Goal: Task Accomplishment & Management: Complete application form

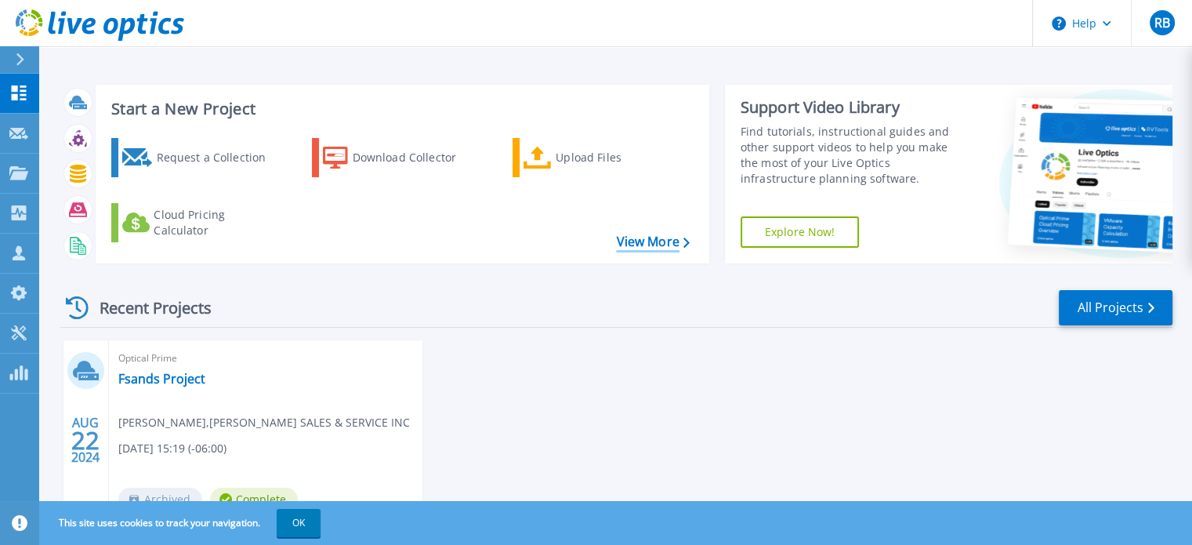
click at [652, 245] on link "View More" at bounding box center [652, 241] width 73 height 15
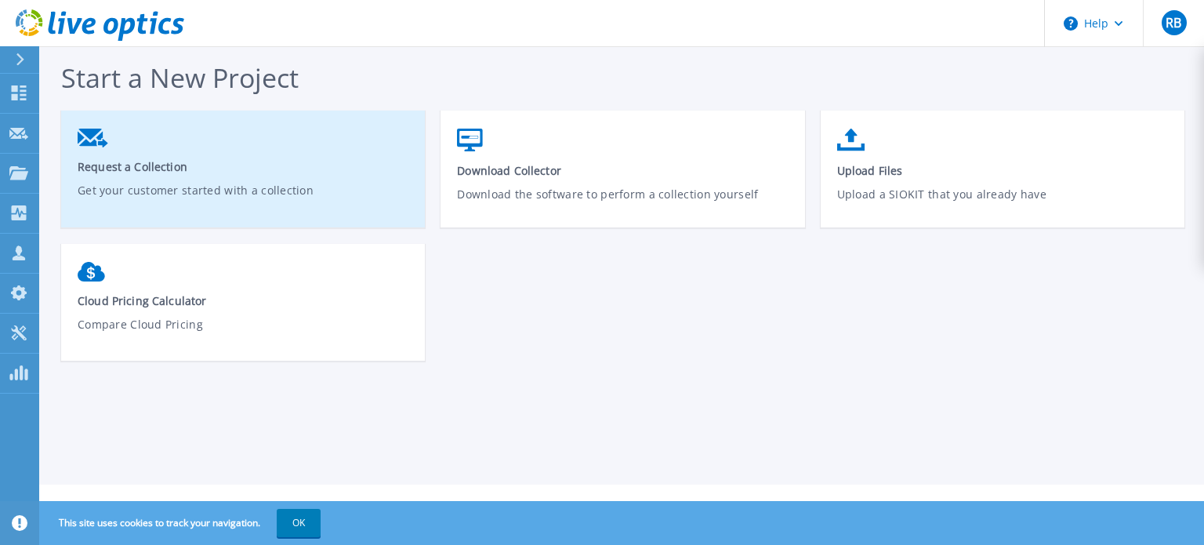
click at [251, 162] on span "Request a Collection" at bounding box center [244, 166] width 332 height 15
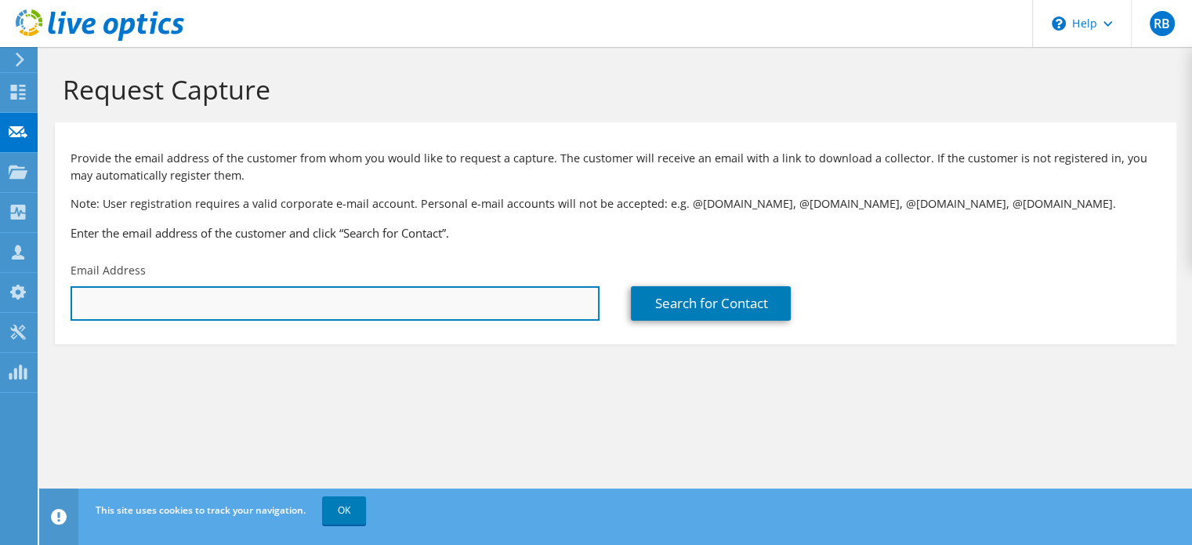
click at [276, 294] on input "text" at bounding box center [335, 303] width 529 height 34
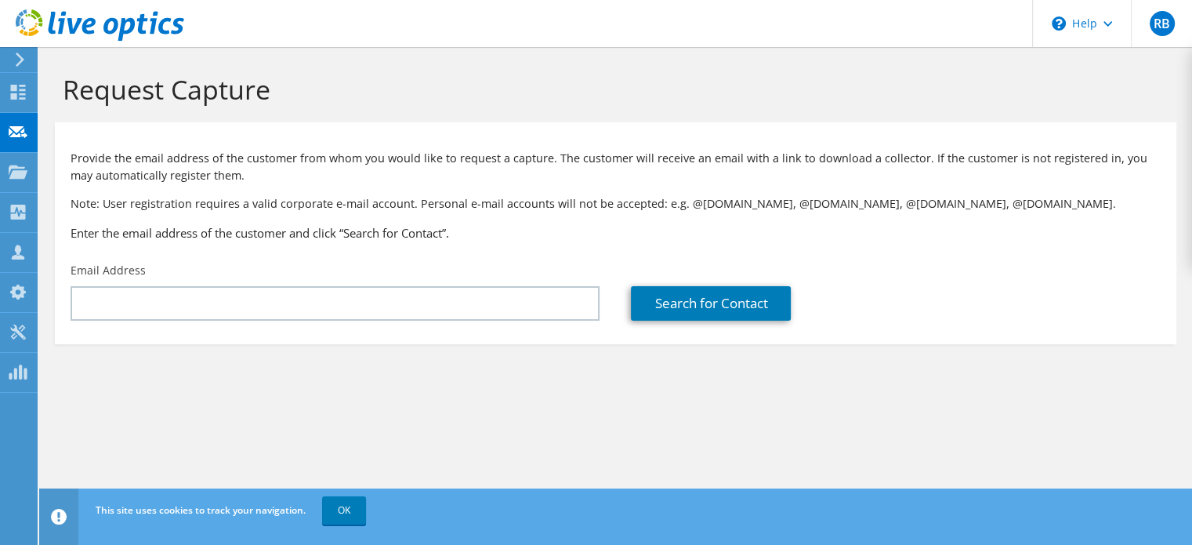
click at [468, 402] on section "Request Capture Provide the email address of the customer from whom you would l…" at bounding box center [615, 234] width 1153 height 375
click at [335, 513] on link "OK" at bounding box center [344, 510] width 44 height 28
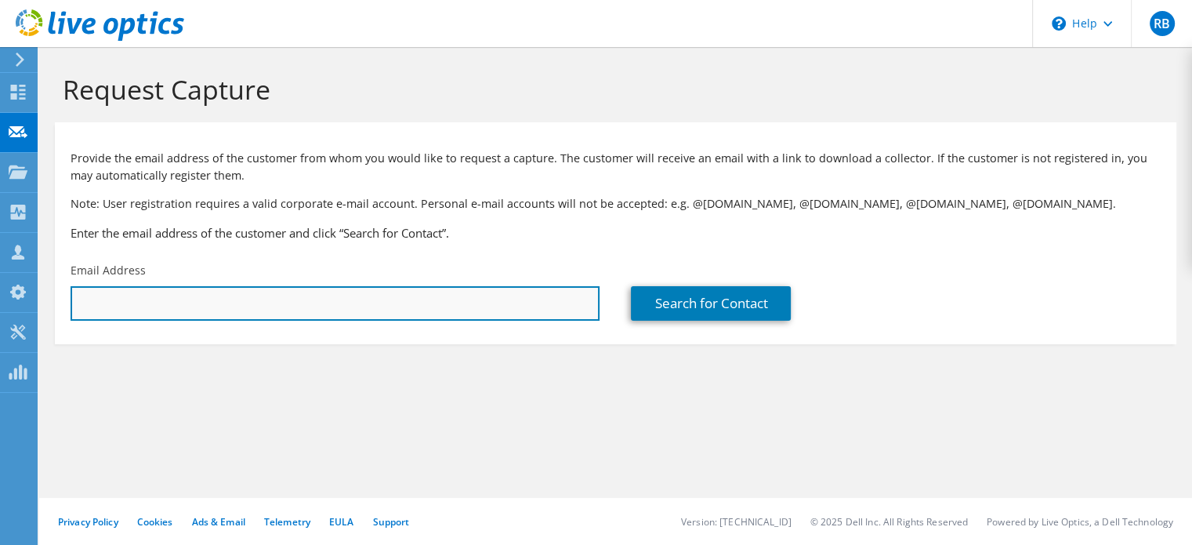
click at [210, 310] on input "text" at bounding box center [335, 303] width 529 height 34
click at [110, 295] on input "text" at bounding box center [335, 303] width 529 height 34
paste input "[PERSON_NAME][EMAIL_ADDRESS][PERSON_NAME][DOMAIN_NAME]"
type input "[PERSON_NAME][EMAIL_ADDRESS][PERSON_NAME][DOMAIN_NAME]"
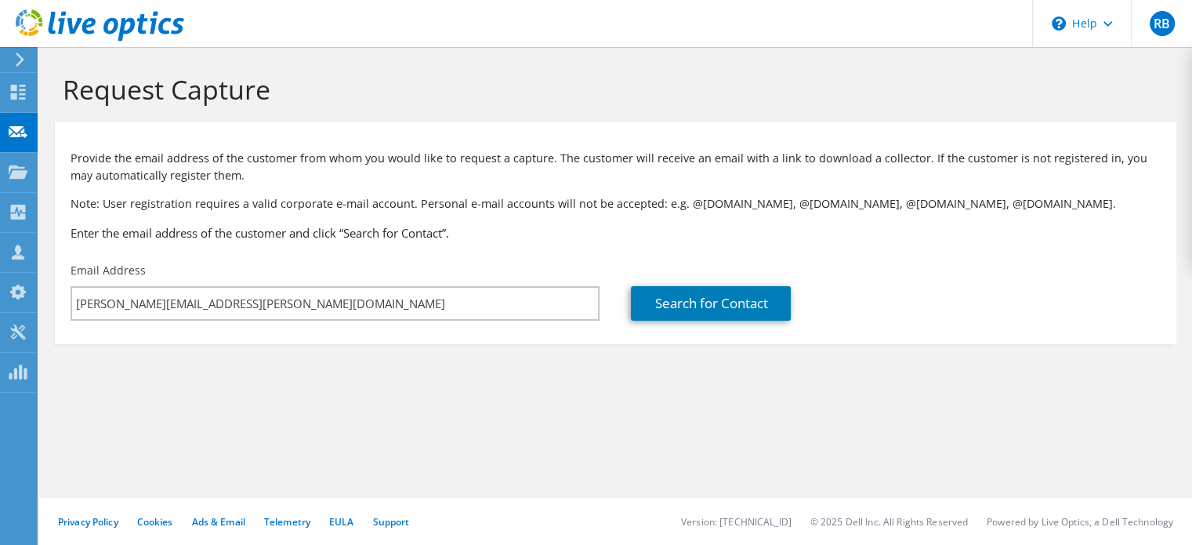
click at [472, 415] on section "Request Capture Provide the email address of the customer from whom you would l…" at bounding box center [615, 234] width 1153 height 375
click at [737, 299] on link "Search for Contact" at bounding box center [711, 303] width 160 height 34
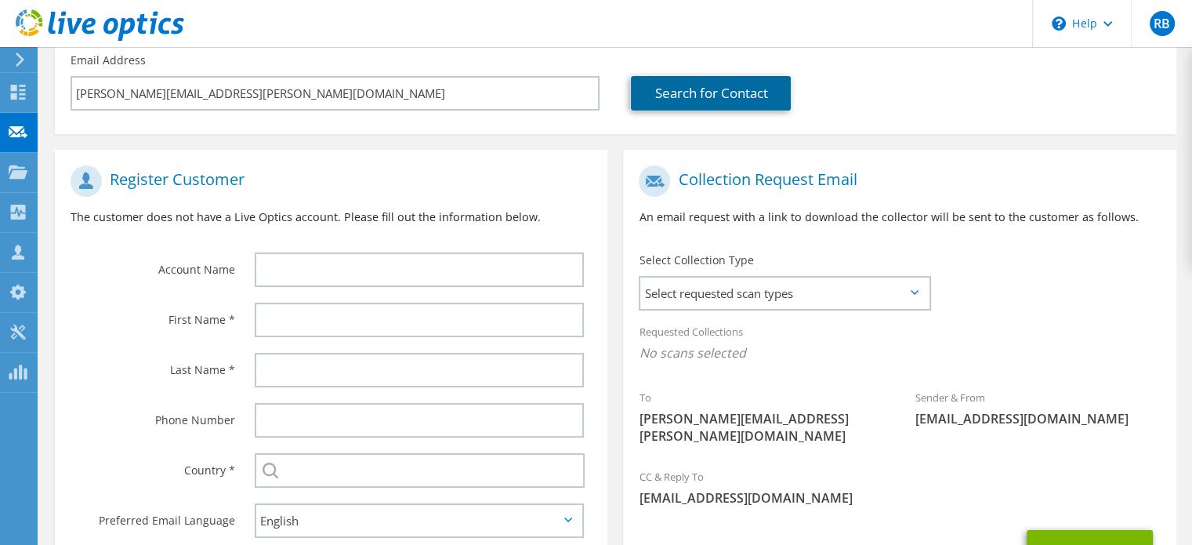
scroll to position [235, 0]
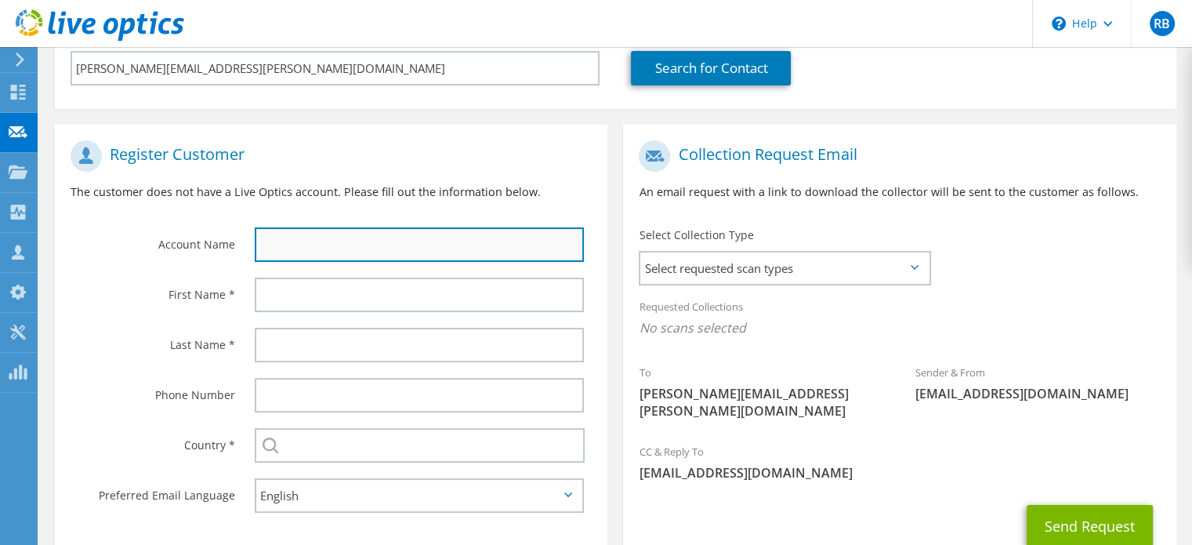
click at [328, 255] on input "text" at bounding box center [419, 244] width 329 height 34
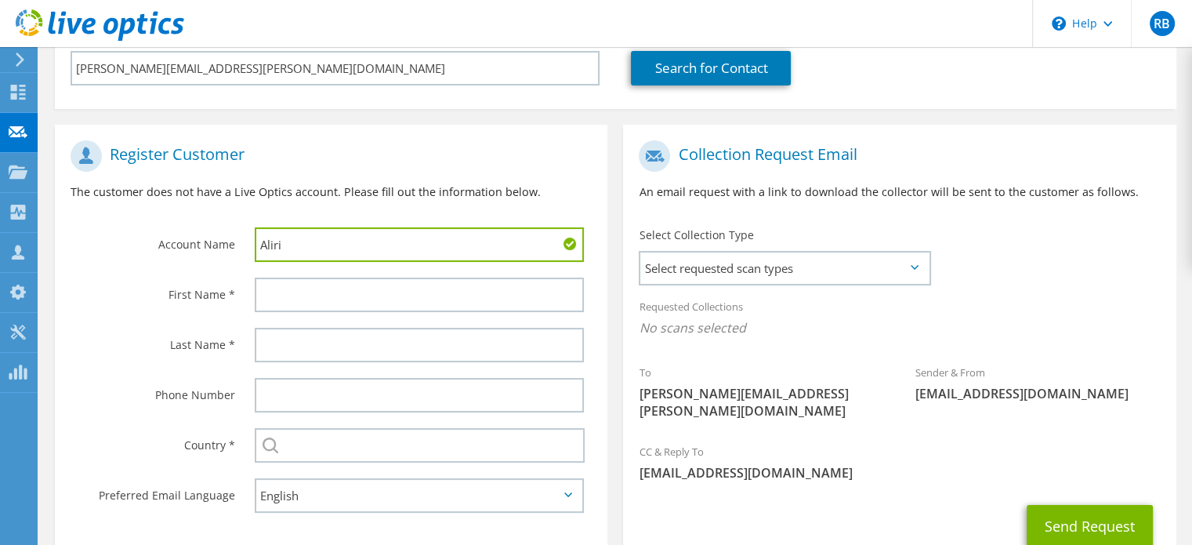
type input "Aliri"
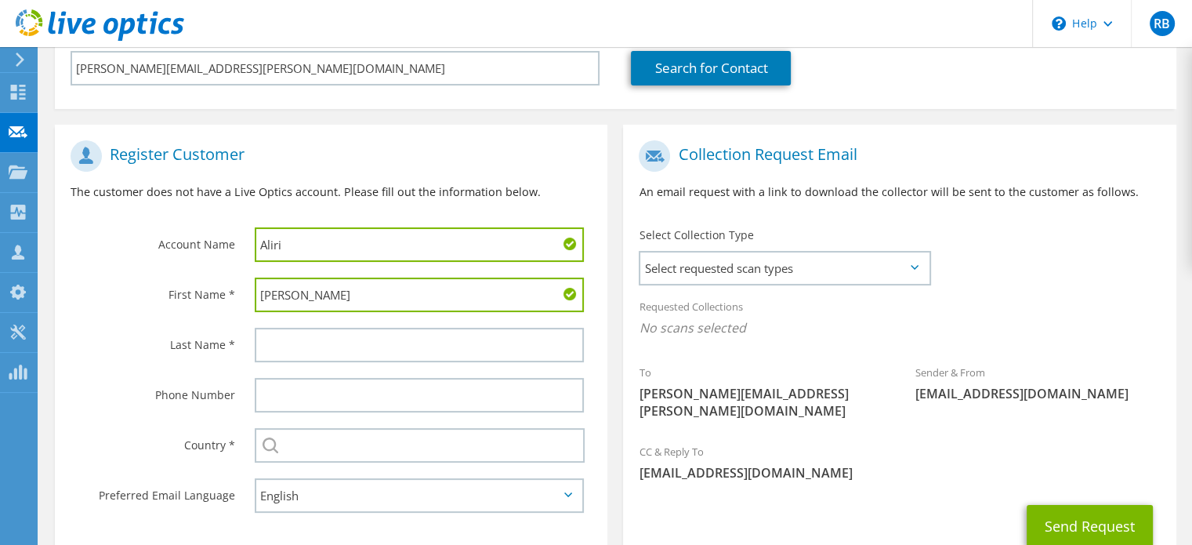
type input "[PERSON_NAME]"
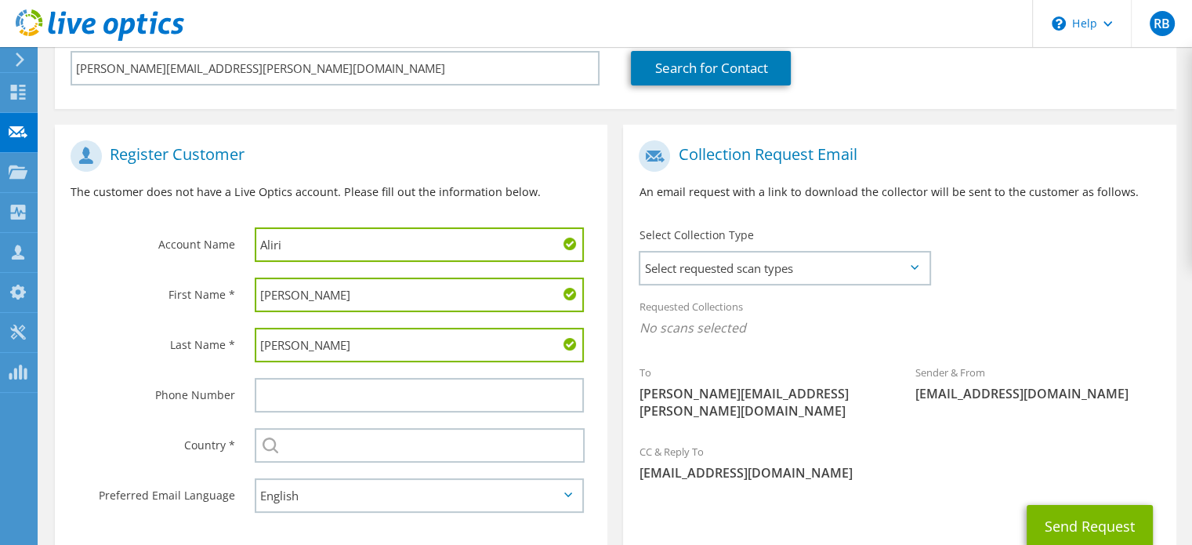
type input "[PERSON_NAME]"
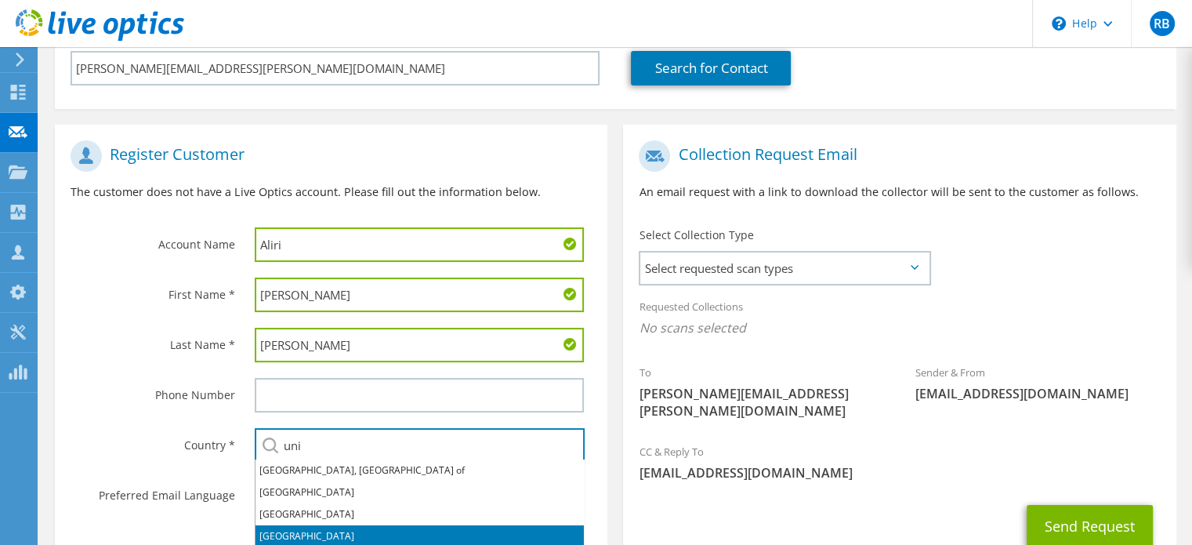
click at [337, 535] on li "[GEOGRAPHIC_DATA]" at bounding box center [419, 536] width 328 height 22
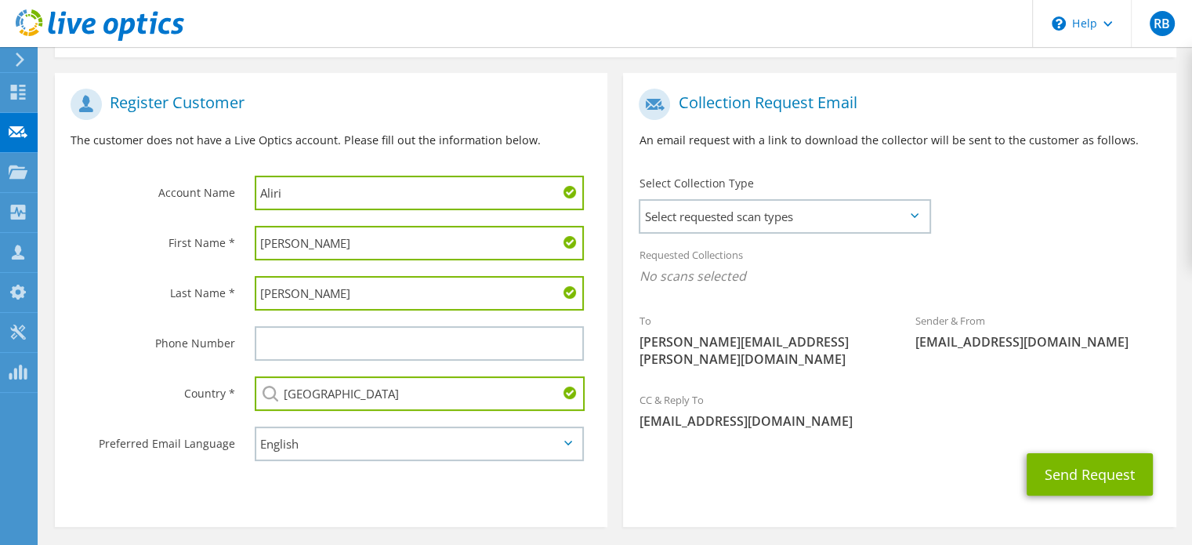
scroll to position [313, 0]
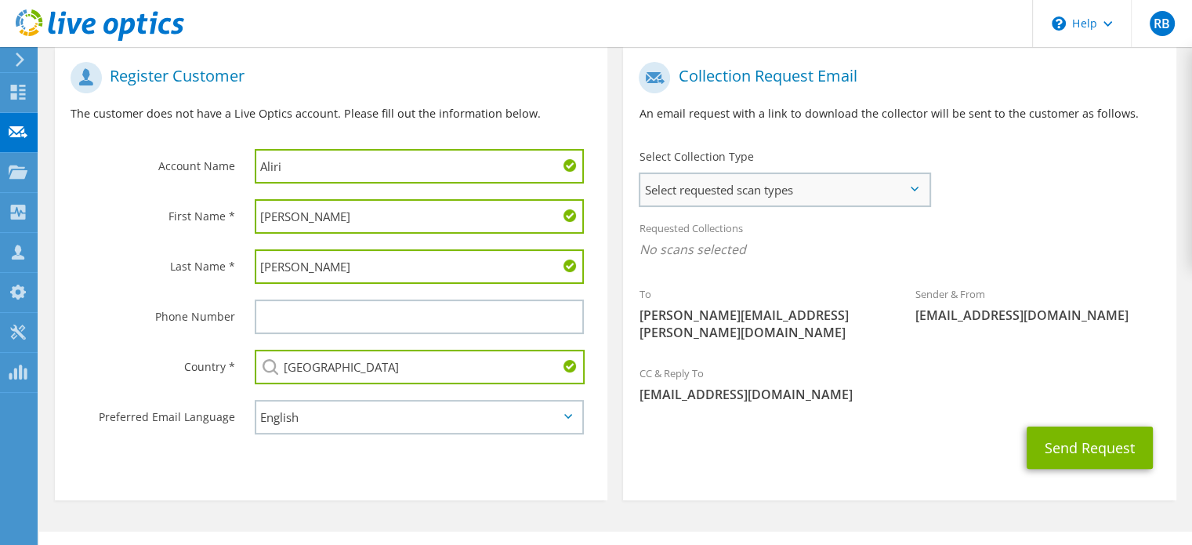
type input "[GEOGRAPHIC_DATA]"
click at [776, 185] on span "Select requested scan types" at bounding box center [784, 189] width 288 height 31
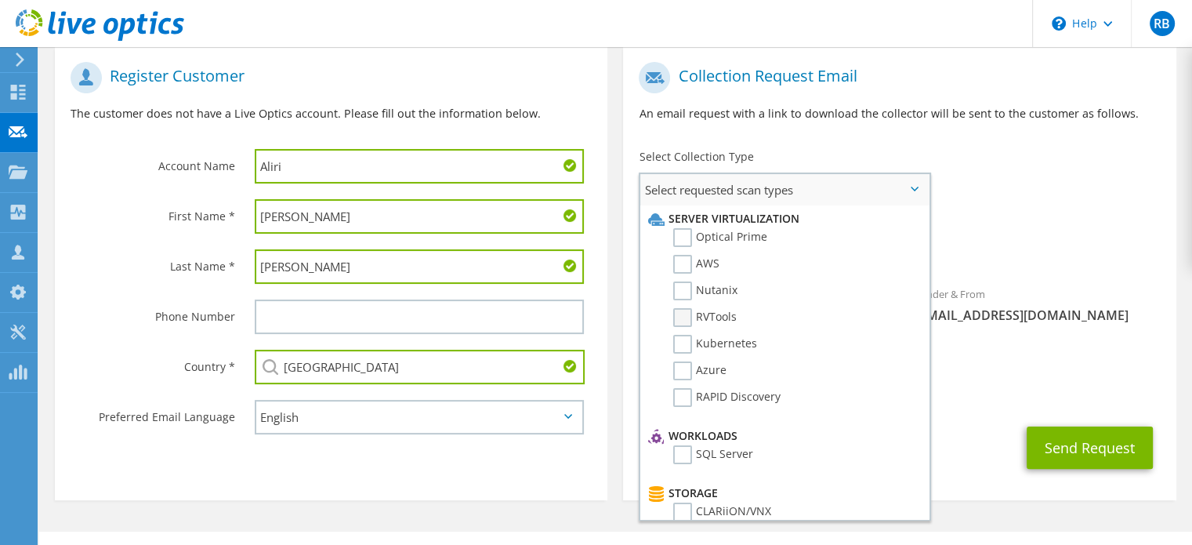
click at [690, 316] on label "RVTools" at bounding box center [704, 317] width 63 height 19
click at [0, 0] on input "RVTools" at bounding box center [0, 0] width 0 height 0
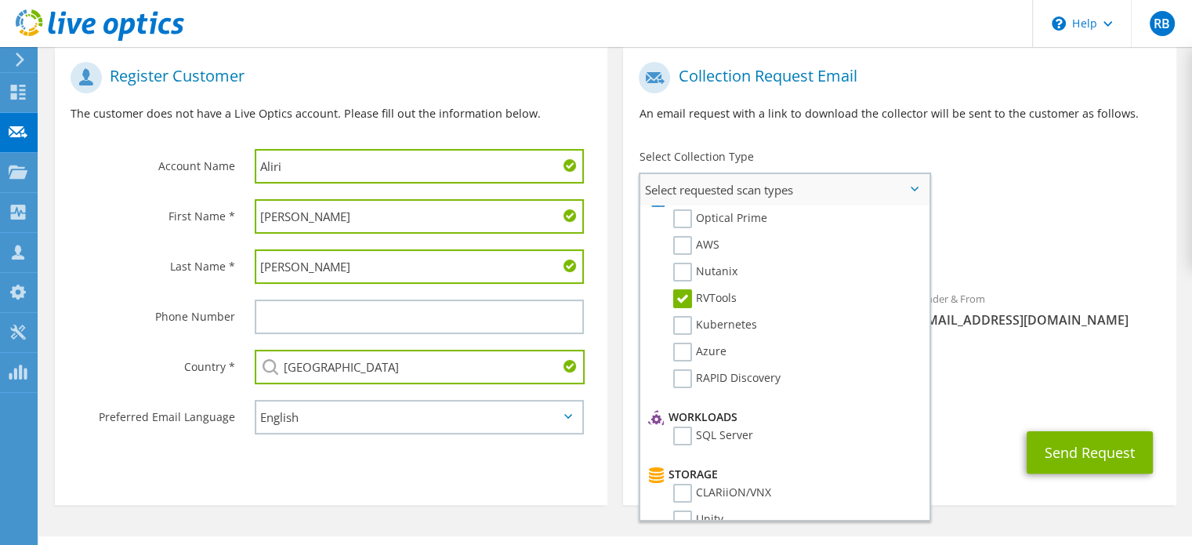
scroll to position [0, 0]
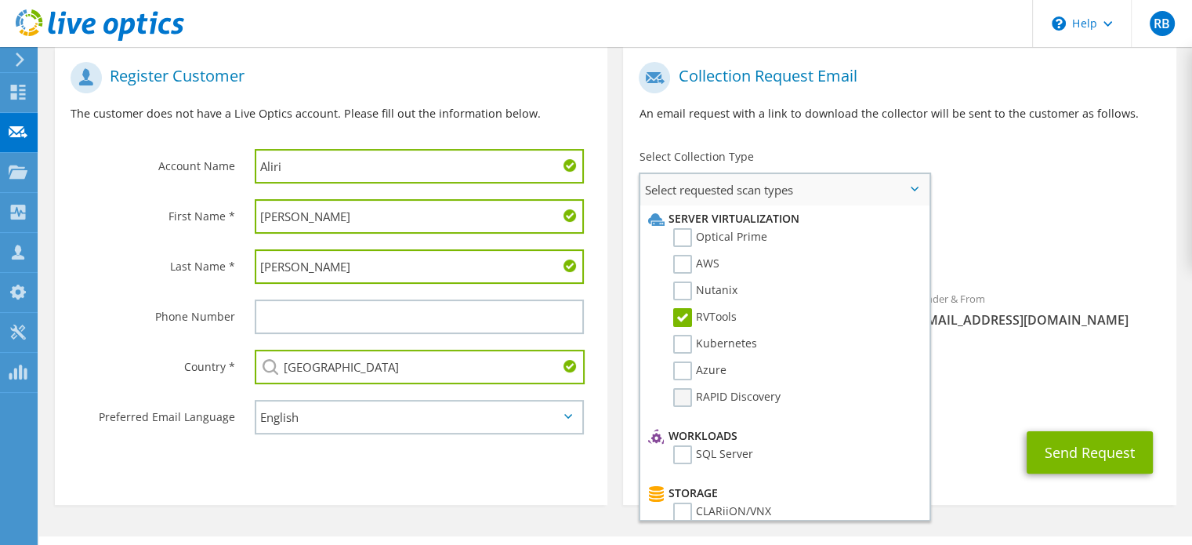
click at [685, 394] on label "RAPID Discovery" at bounding box center [726, 397] width 107 height 19
click at [0, 0] on input "RAPID Discovery" at bounding box center [0, 0] width 0 height 0
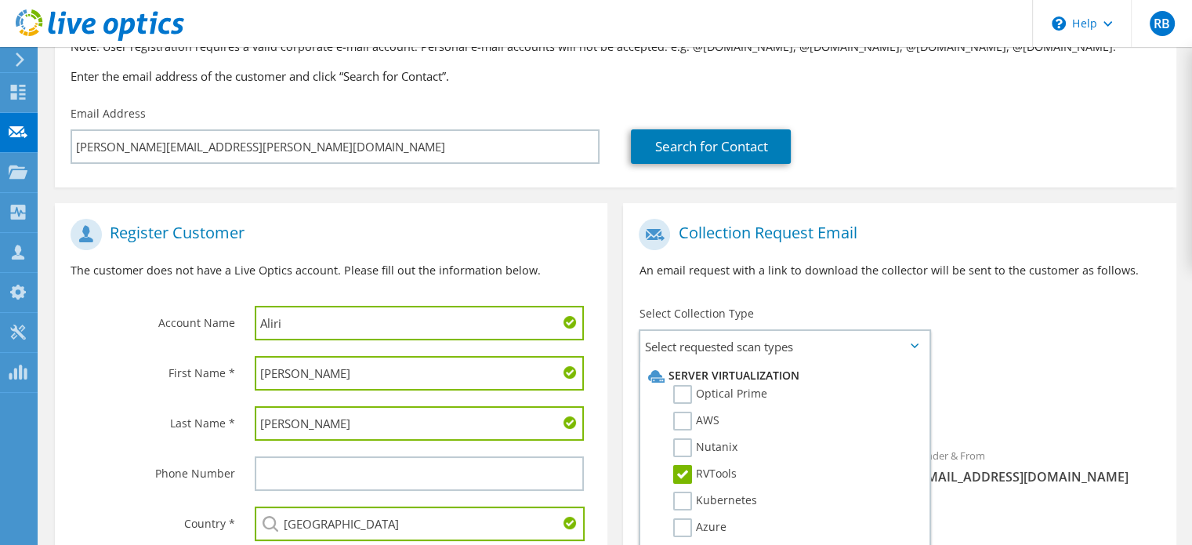
click at [1136, 372] on div "Requested Collections No scans selected RVTools RAPID Discovery" at bounding box center [899, 399] width 553 height 63
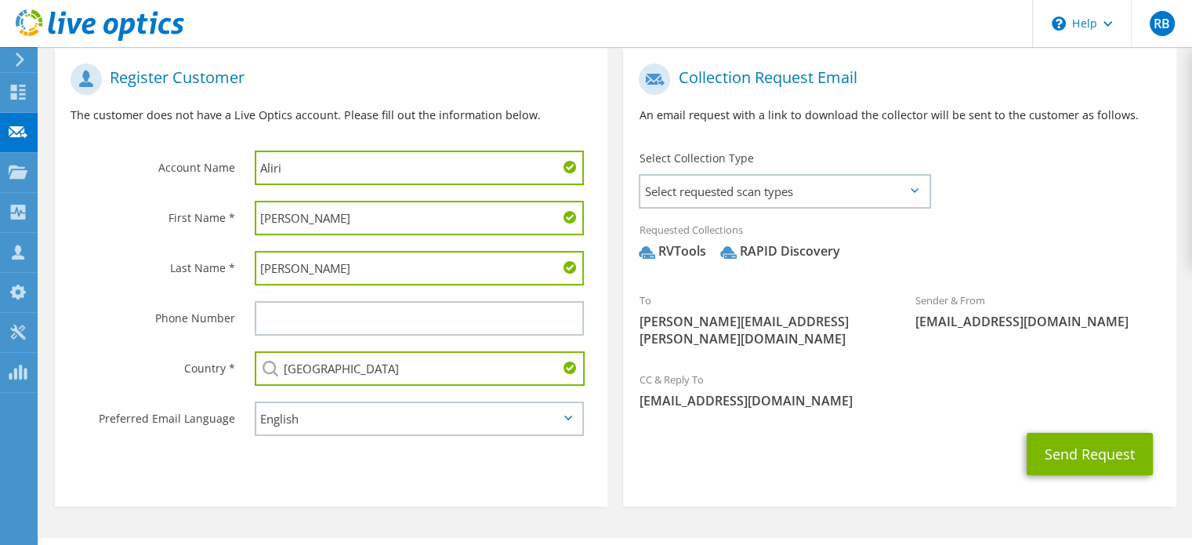
scroll to position [313, 0]
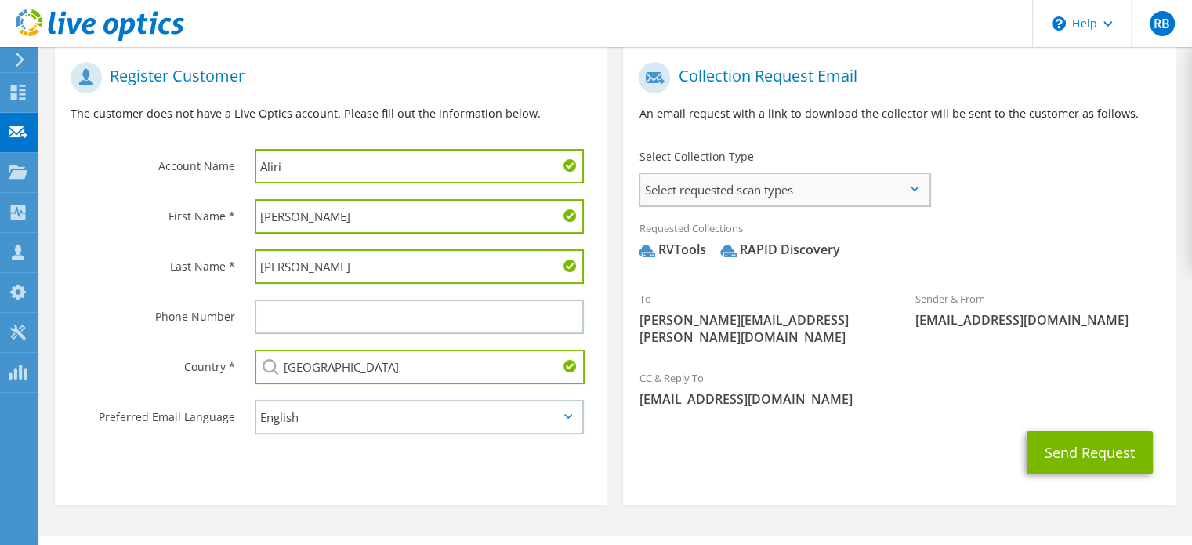
click at [900, 184] on span "Select requested scan types" at bounding box center [784, 189] width 288 height 31
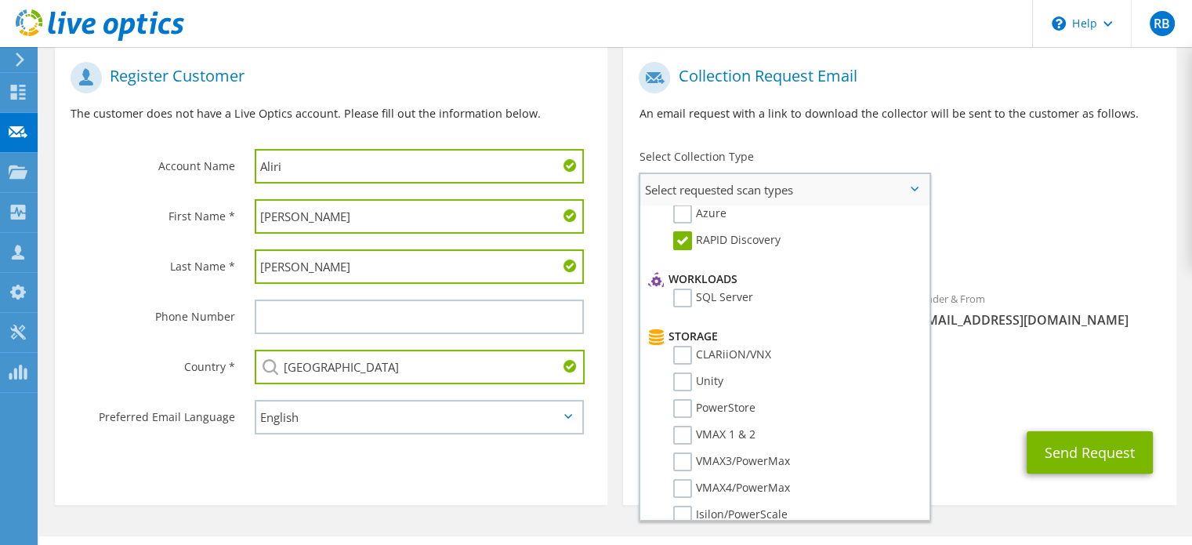
scroll to position [0, 0]
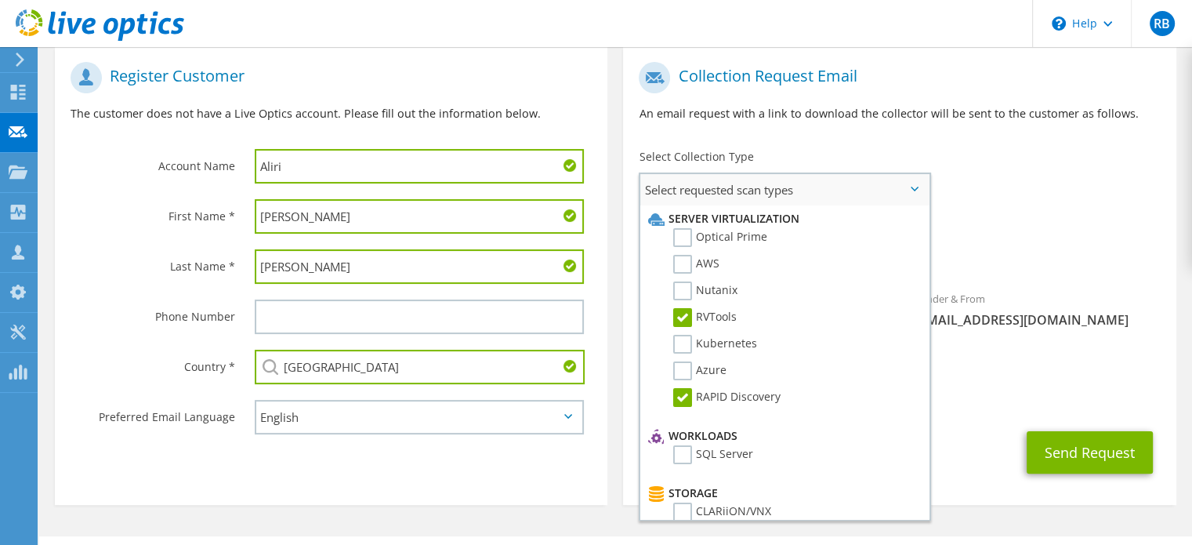
click at [684, 311] on label "RVTools" at bounding box center [704, 317] width 63 height 19
click at [0, 0] on input "RVTools" at bounding box center [0, 0] width 0 height 0
click at [680, 393] on label "RAPID Discovery" at bounding box center [726, 397] width 107 height 19
click at [0, 0] on input "RAPID Discovery" at bounding box center [0, 0] width 0 height 0
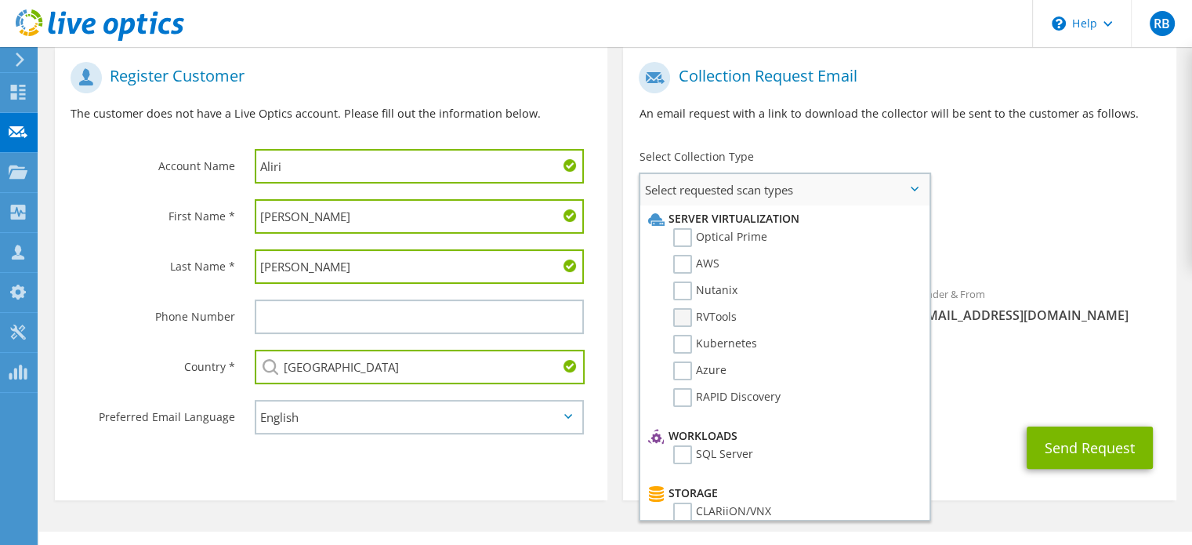
click at [677, 319] on label "RVTools" at bounding box center [704, 317] width 63 height 19
click at [0, 0] on input "RVTools" at bounding box center [0, 0] width 0 height 0
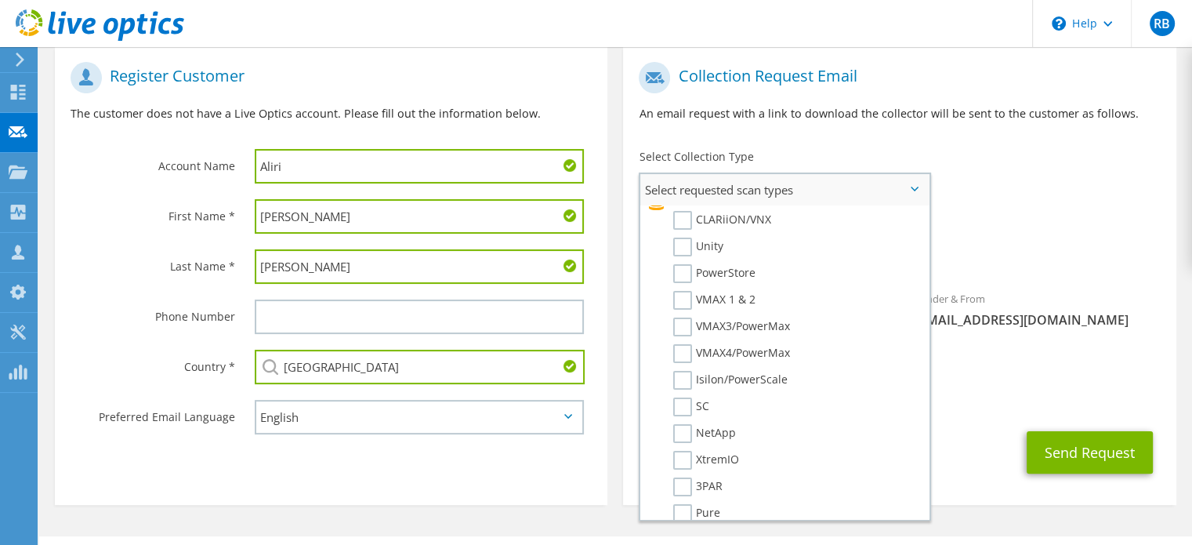
scroll to position [313, 0]
click at [690, 402] on label "NetApp" at bounding box center [704, 411] width 63 height 19
click at [0, 0] on input "NetApp" at bounding box center [0, 0] width 0 height 0
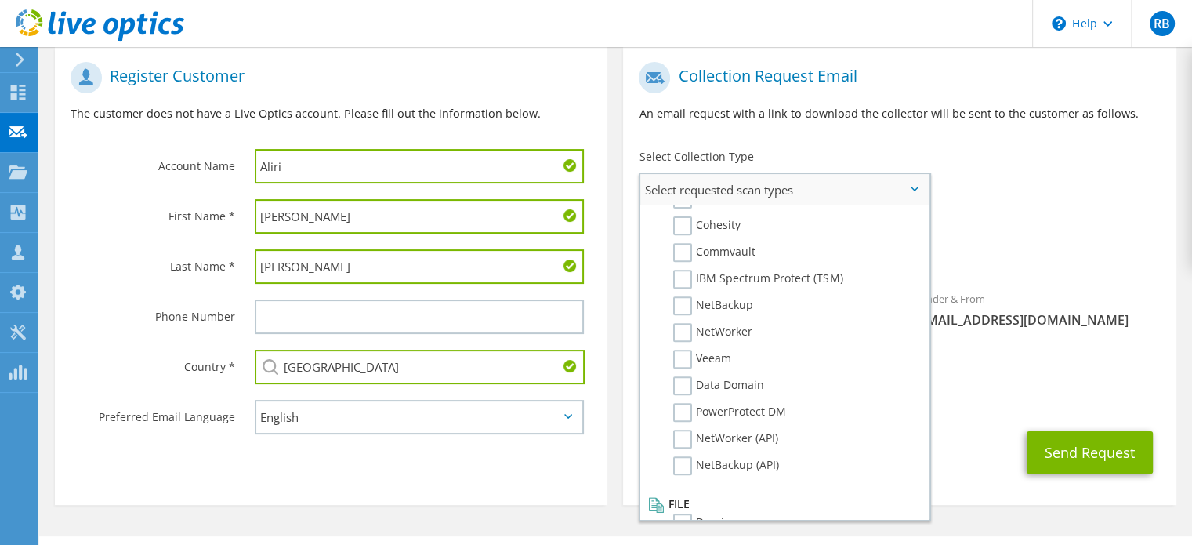
scroll to position [724, 0]
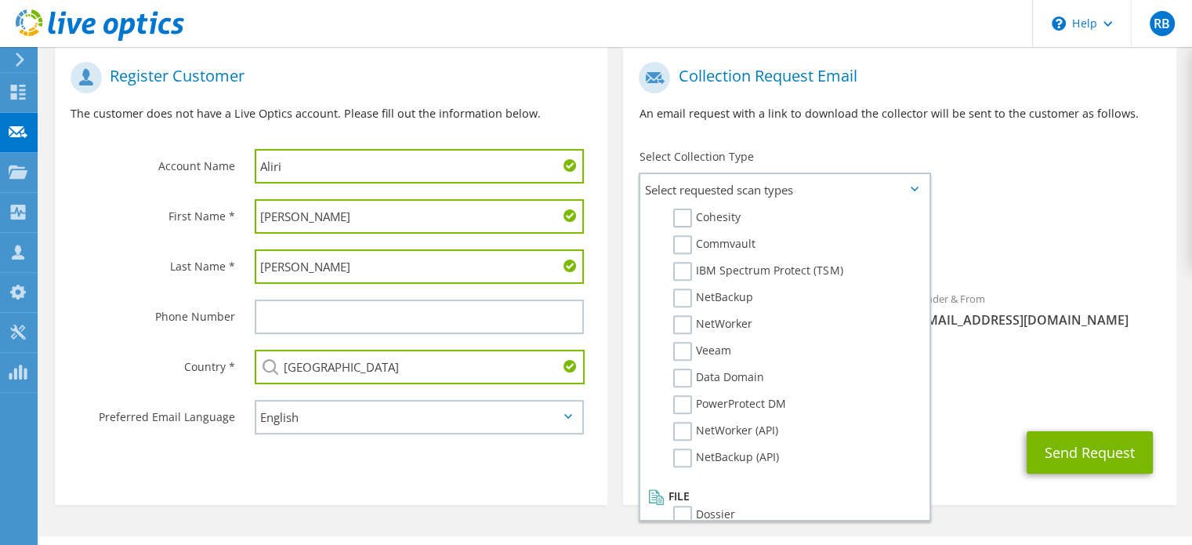
click at [955, 434] on div "Send Request" at bounding box center [899, 452] width 553 height 58
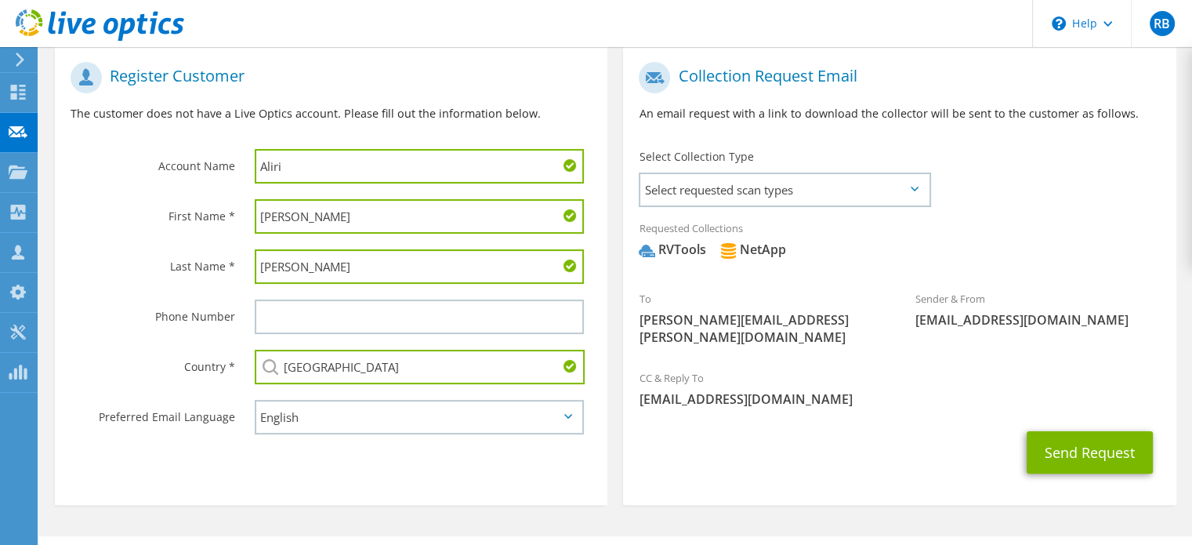
scroll to position [335, 0]
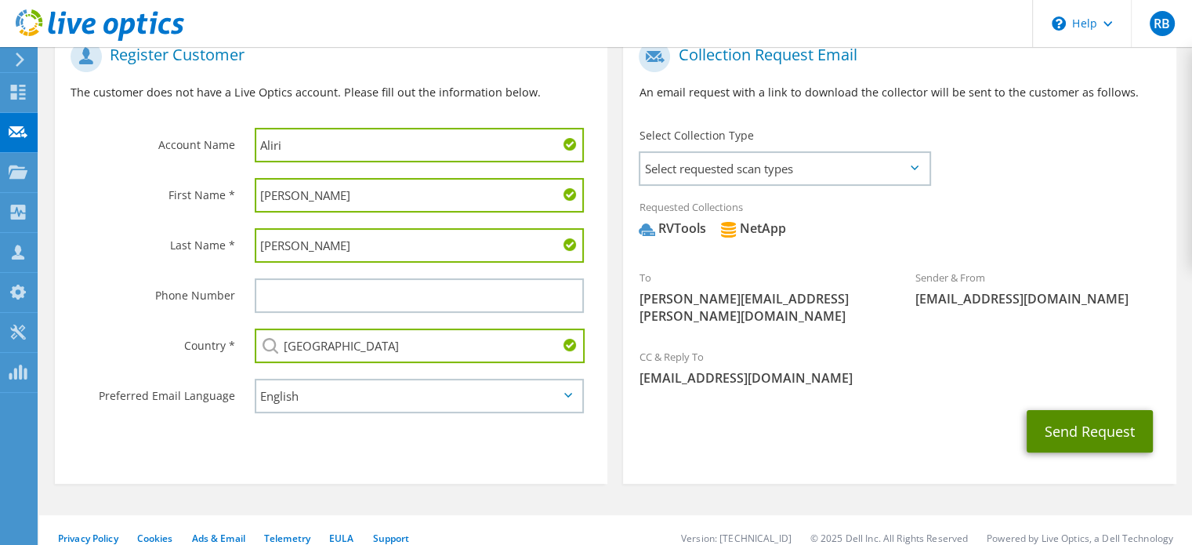
click at [1070, 419] on button "Send Request" at bounding box center [1090, 431] width 126 height 42
